Goal: Check status: Verify the current state of an ongoing process or item

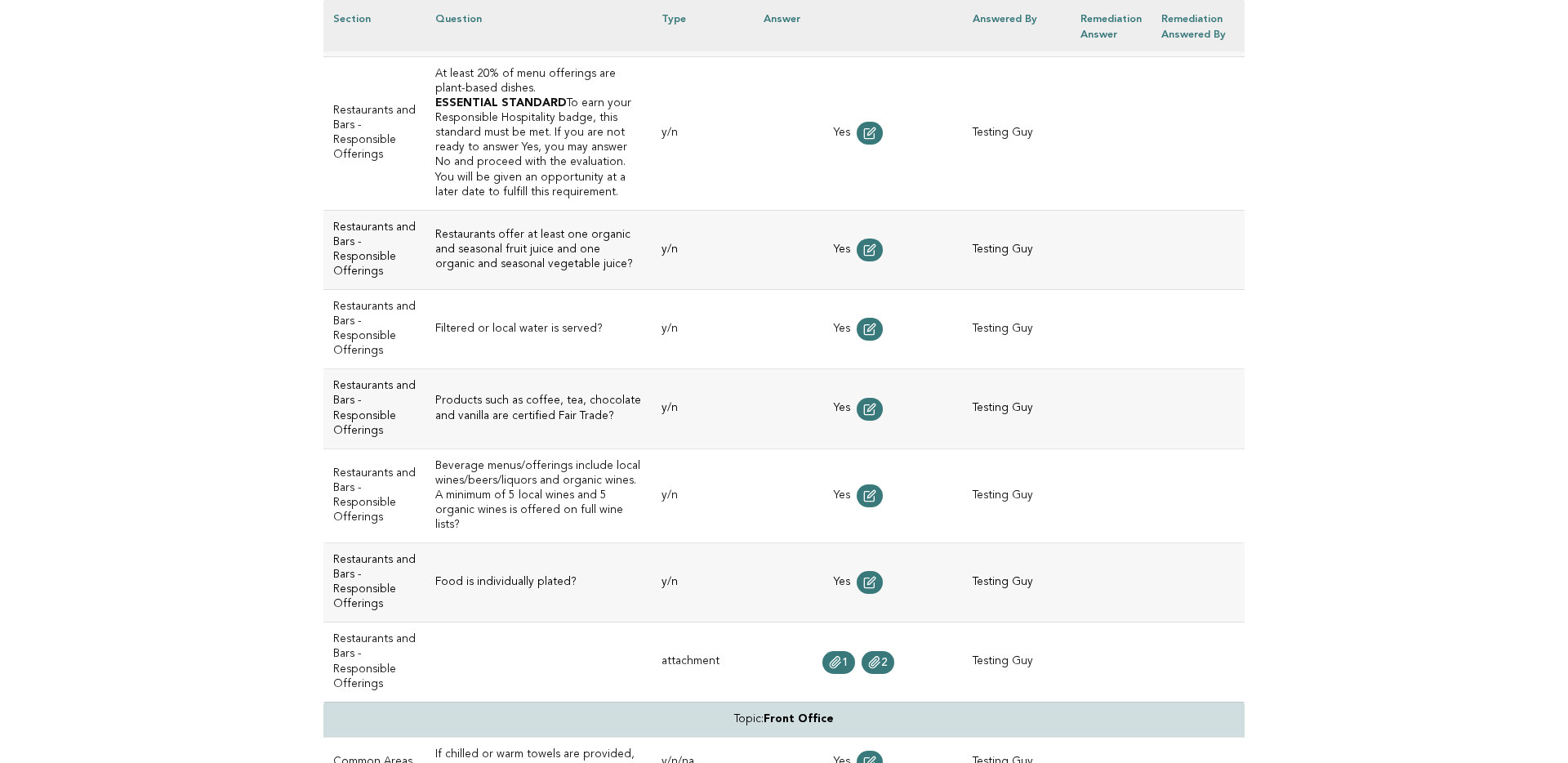
scroll to position [3498, 0]
click at [880, 654] on icon at bounding box center [874, 660] width 10 height 11
click at [841, 654] on icon at bounding box center [835, 660] width 10 height 11
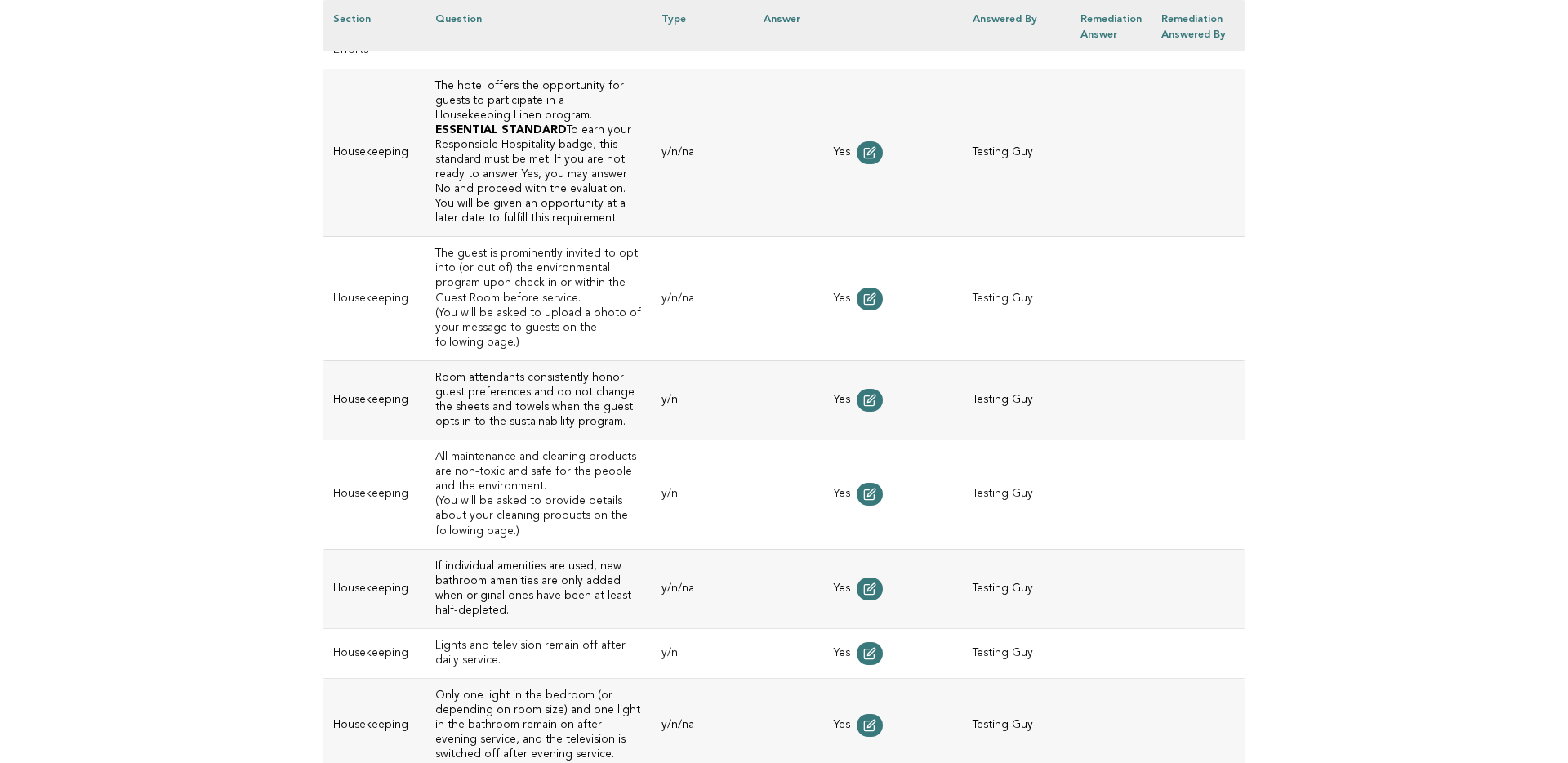
scroll to position [7960, 0]
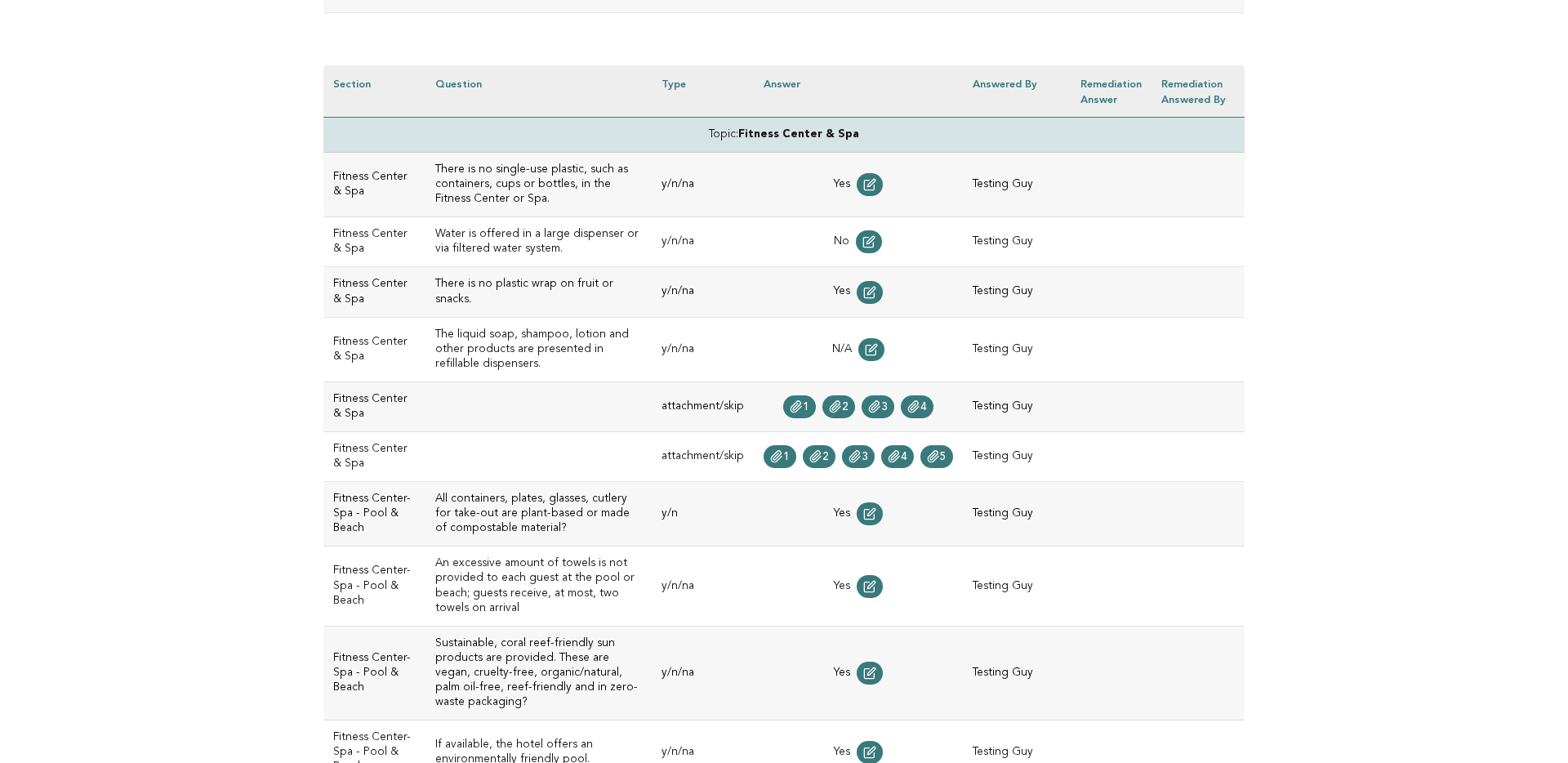
scroll to position [532, 0]
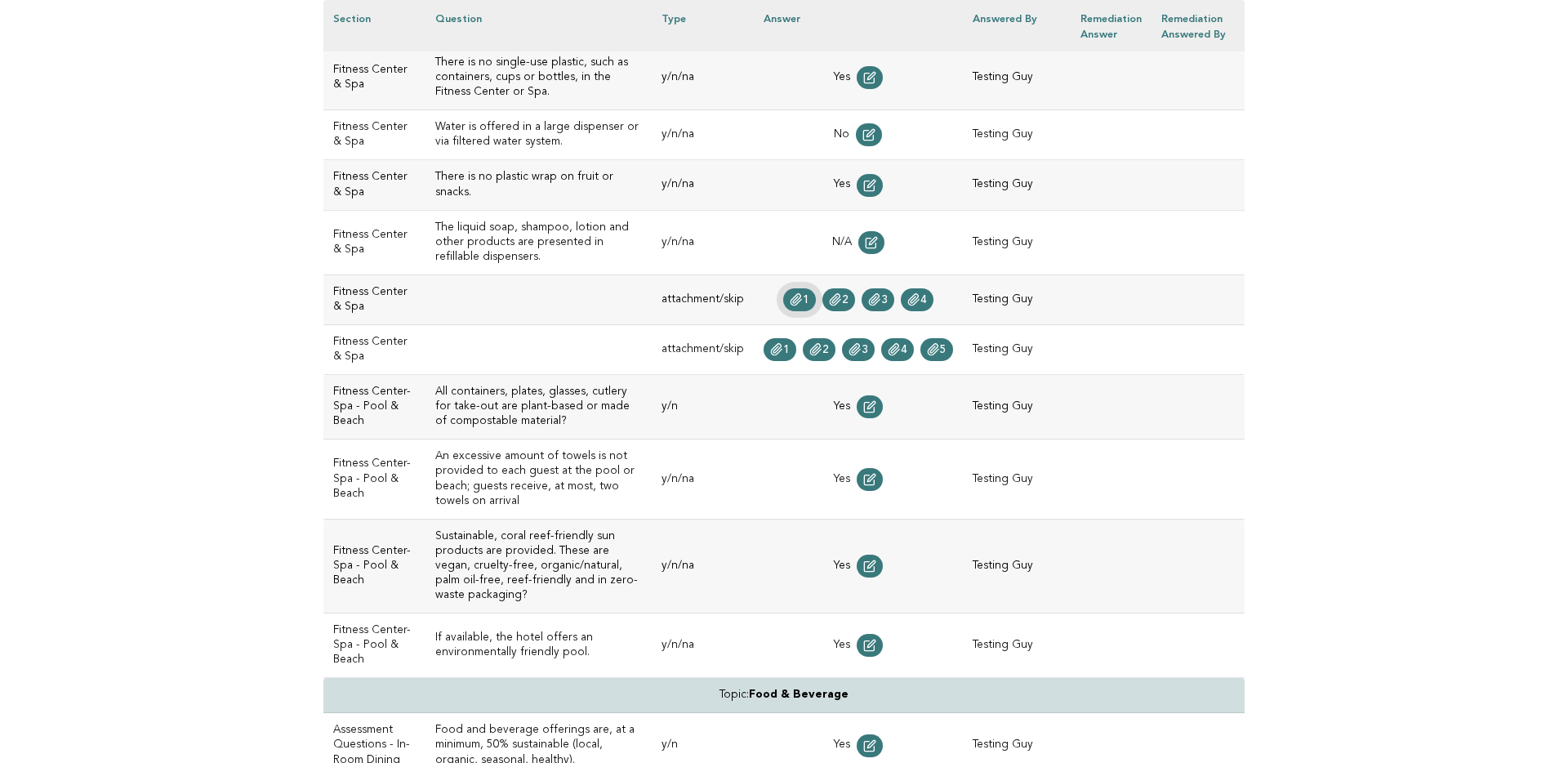
click at [809, 294] on span "1" at bounding box center [805, 300] width 7 height 11
click at [842, 293] on icon at bounding box center [836, 300] width 13 height 13
click at [789, 353] on span "1" at bounding box center [786, 350] width 7 height 11
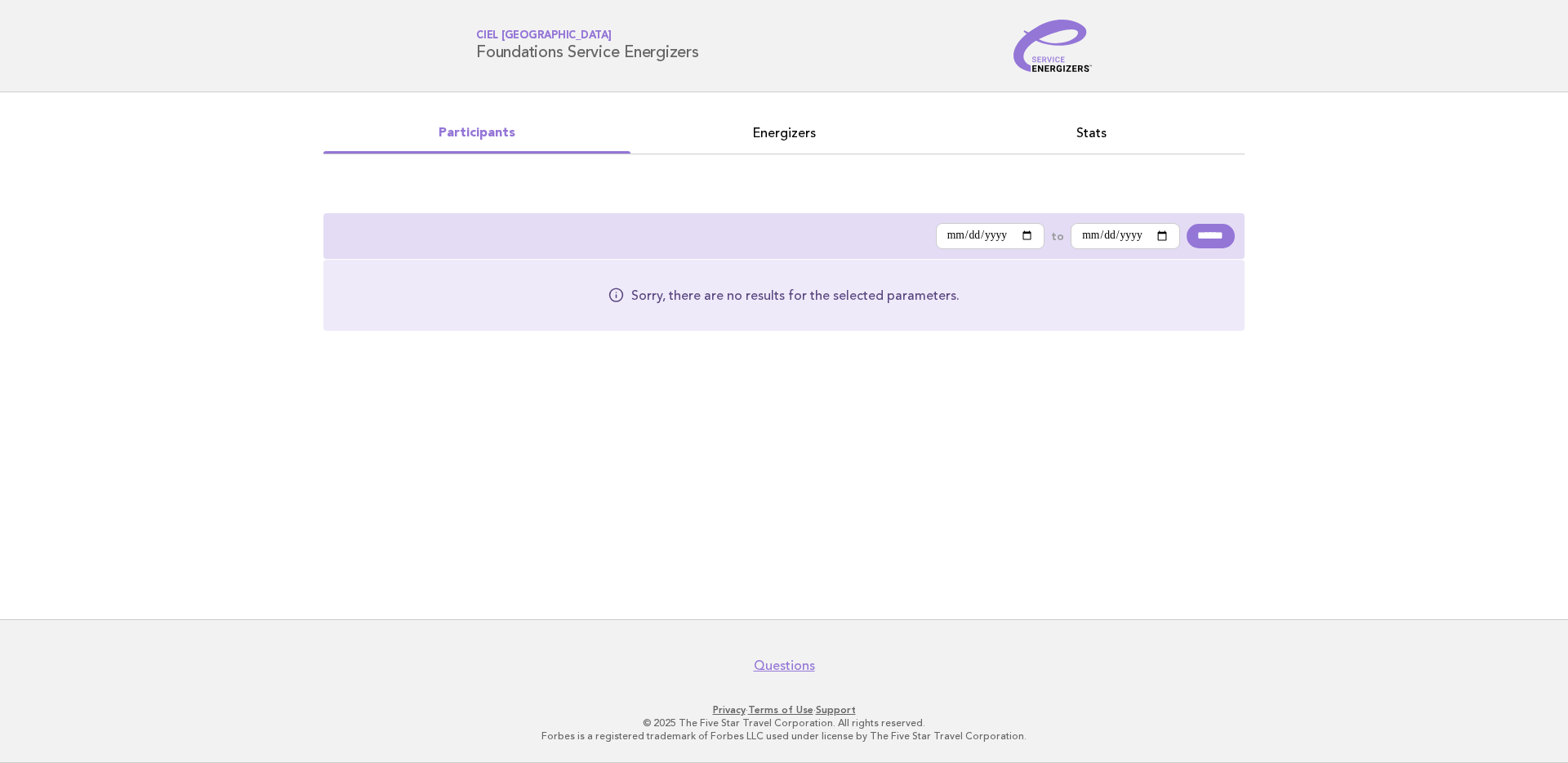
click at [187, 102] on main "**********" at bounding box center [784, 355] width 1568 height 527
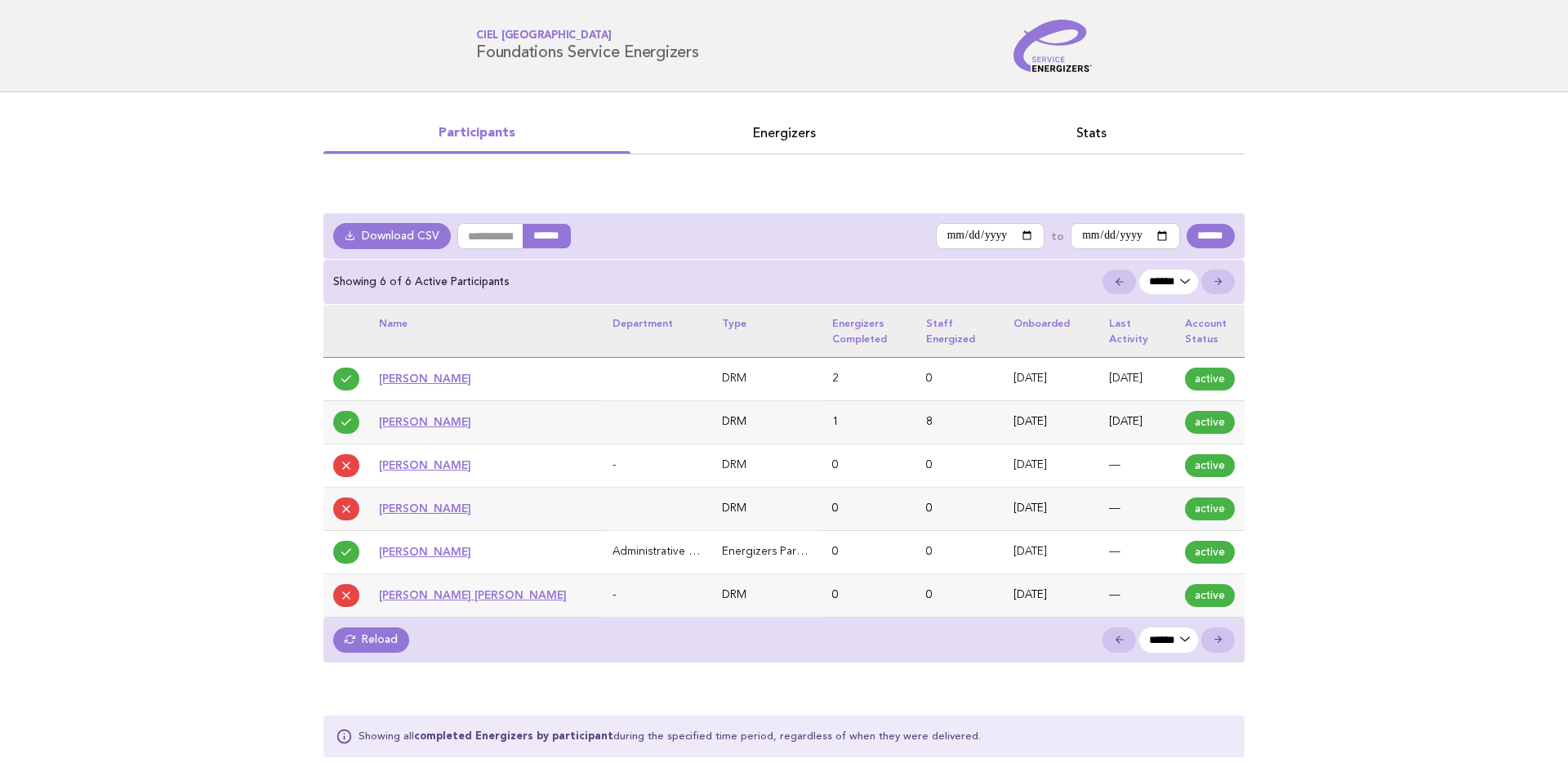
click at [379, 637] on link "Reload" at bounding box center [371, 640] width 76 height 25
click at [376, 636] on link "Reload" at bounding box center [371, 640] width 76 height 25
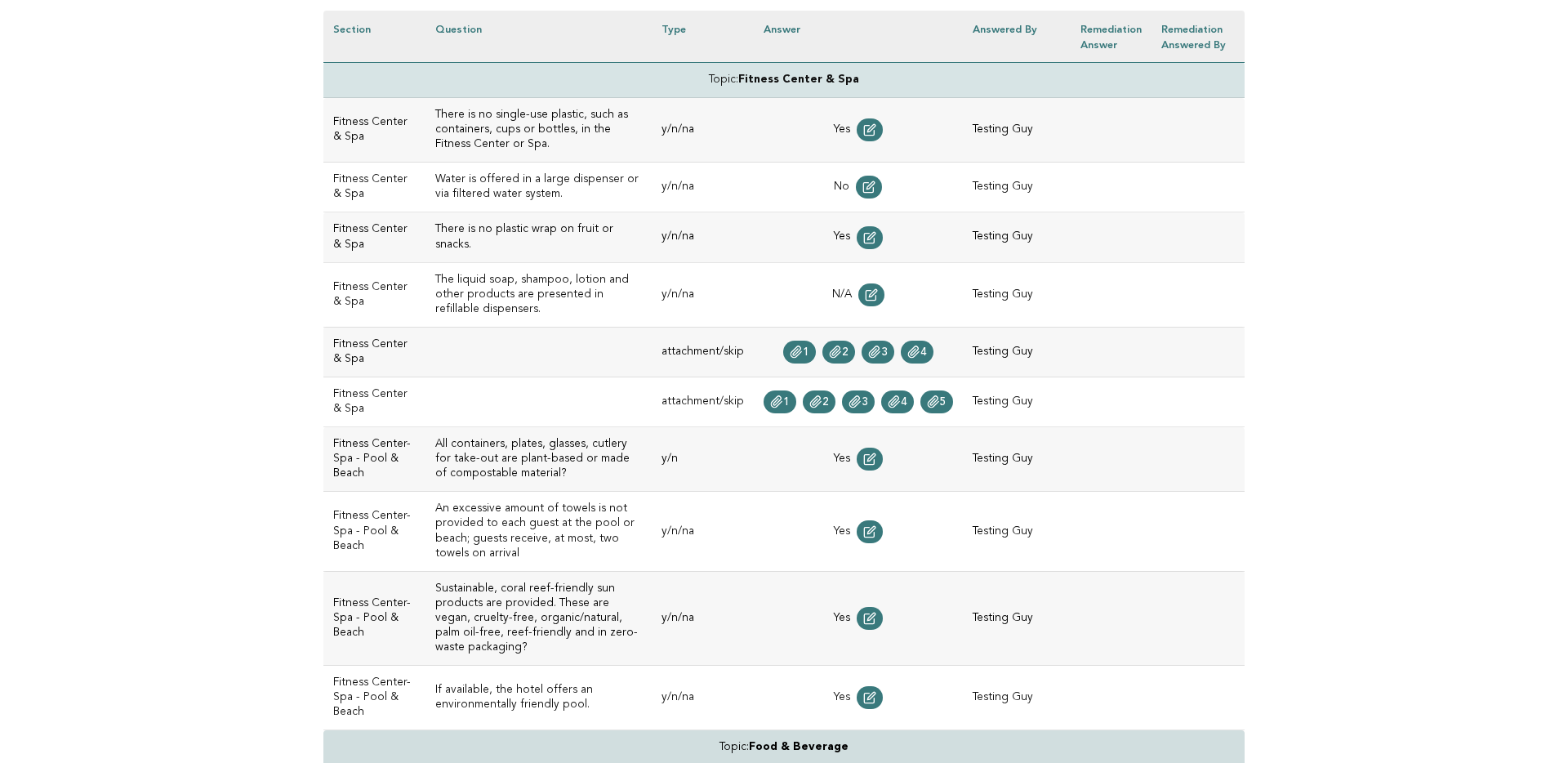
scroll to position [485, 0]
